Goal: Navigation & Orientation: Find specific page/section

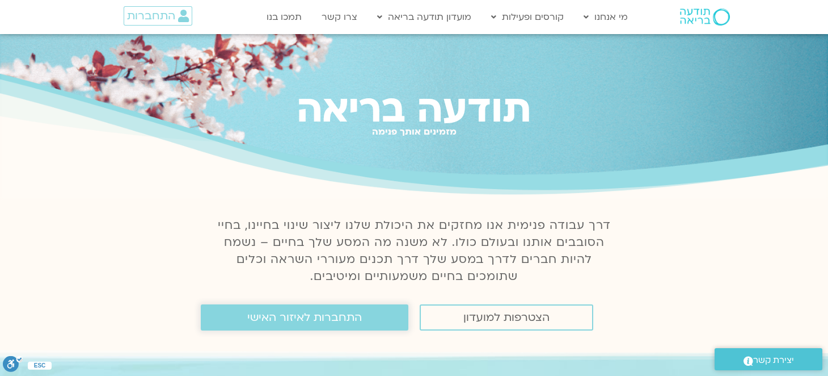
click at [292, 322] on span "התחברות לאיזור האישי" at bounding box center [304, 317] width 115 height 12
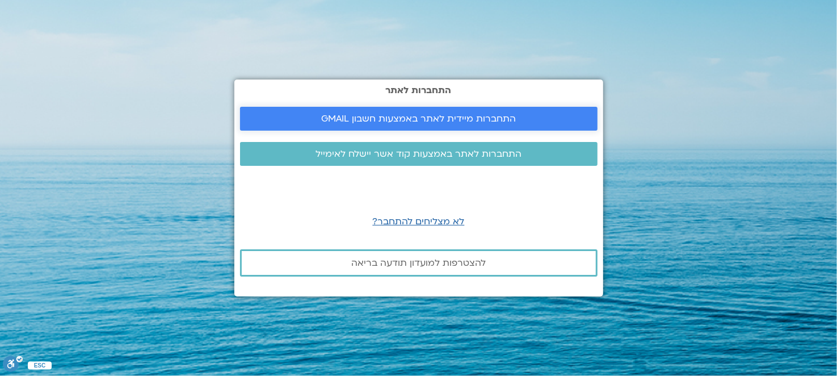
click at [488, 124] on span "התחברות מיידית לאתר באמצעות חשבון GMAIL" at bounding box center [418, 118] width 195 height 10
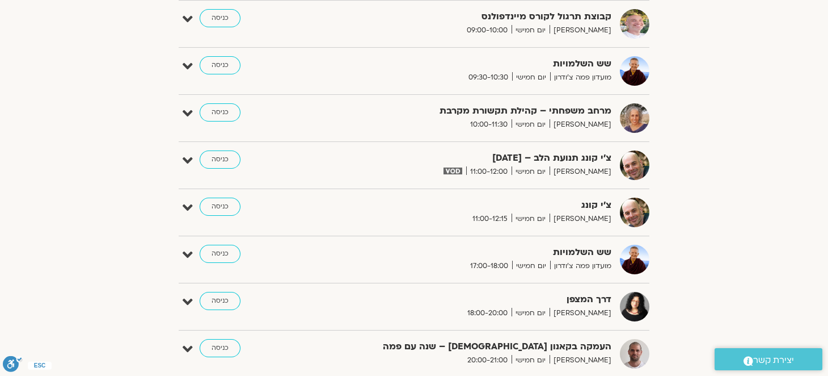
scroll to position [738, 0]
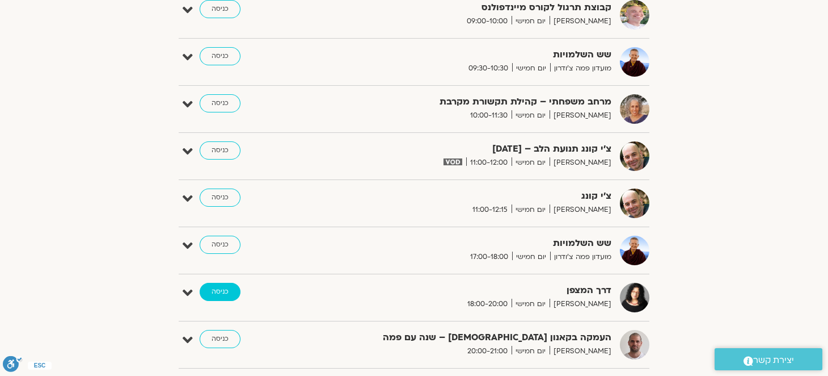
click at [221, 292] on link "כניסה" at bounding box center [220, 292] width 41 height 18
